Goal: Transaction & Acquisition: Purchase product/service

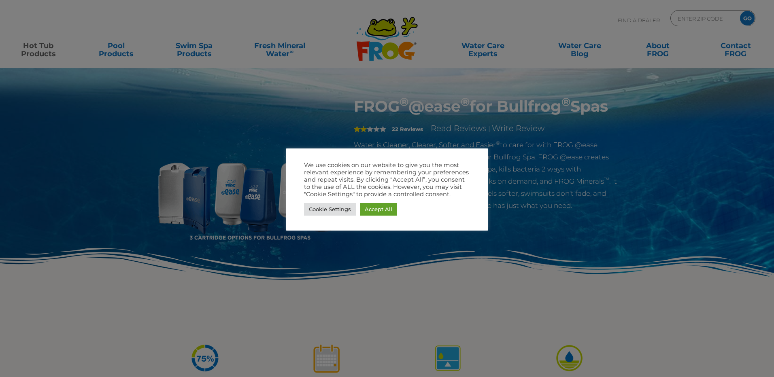
click at [516, 302] on div at bounding box center [387, 188] width 774 height 377
click at [385, 210] on link "Accept All" at bounding box center [378, 209] width 37 height 13
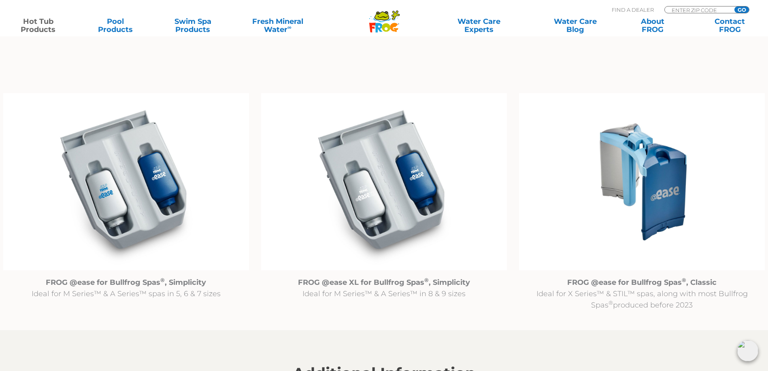
scroll to position [809, 0]
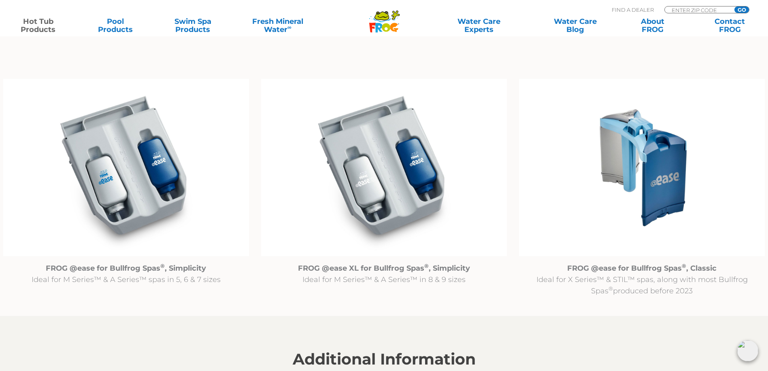
click at [133, 196] on img at bounding box center [126, 167] width 246 height 177
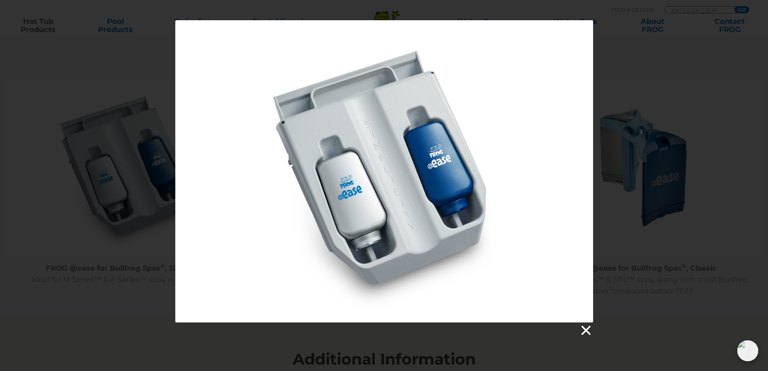
click at [588, 330] on link at bounding box center [585, 330] width 12 height 12
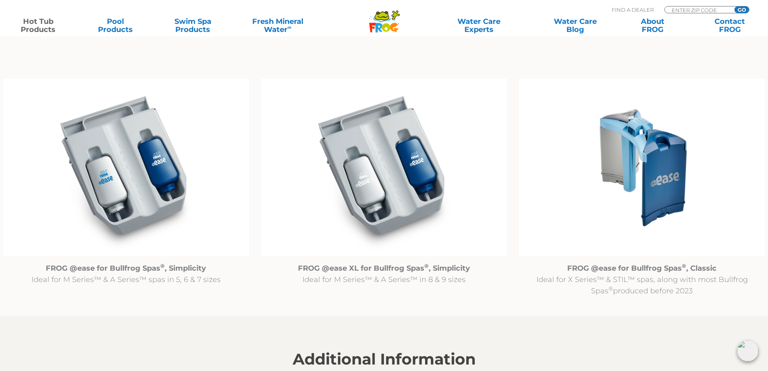
click at [131, 191] on img at bounding box center [126, 167] width 246 height 177
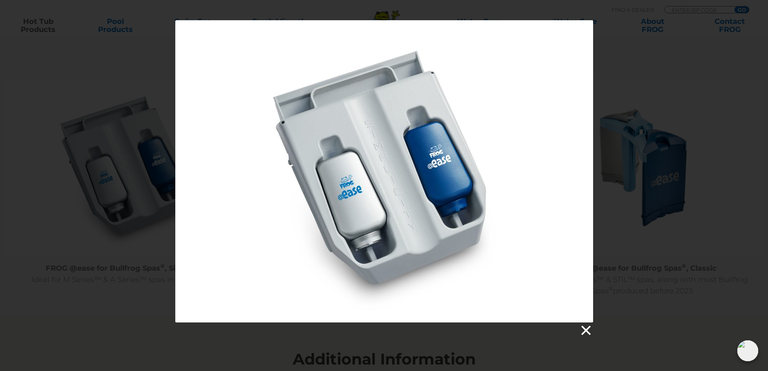
click at [586, 328] on link at bounding box center [585, 330] width 12 height 12
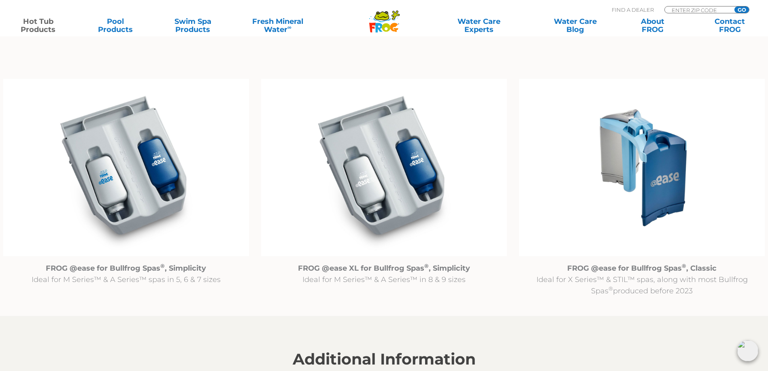
click at [395, 185] on img at bounding box center [384, 167] width 246 height 177
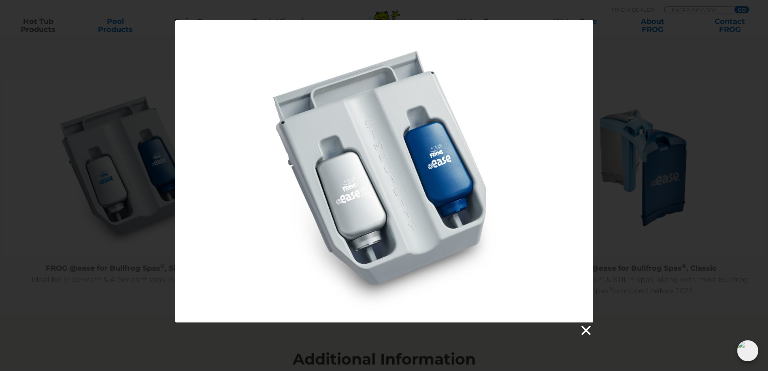
click at [582, 326] on link at bounding box center [585, 330] width 12 height 12
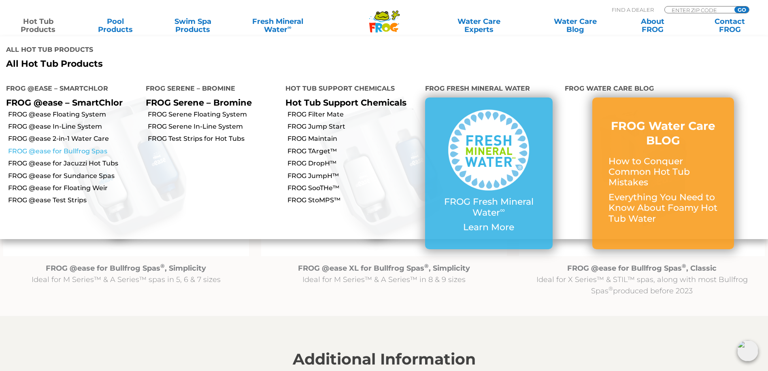
click at [61, 147] on link "FROG @ease for Bullfrog Spas" at bounding box center [73, 151] width 131 height 9
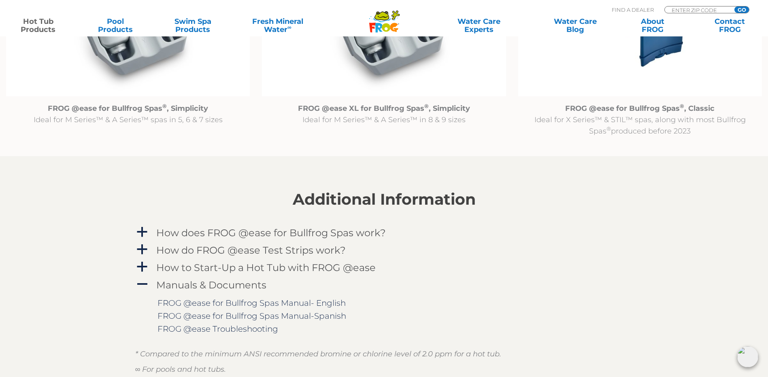
scroll to position [971, 0]
